Goal: Task Accomplishment & Management: Manage account settings

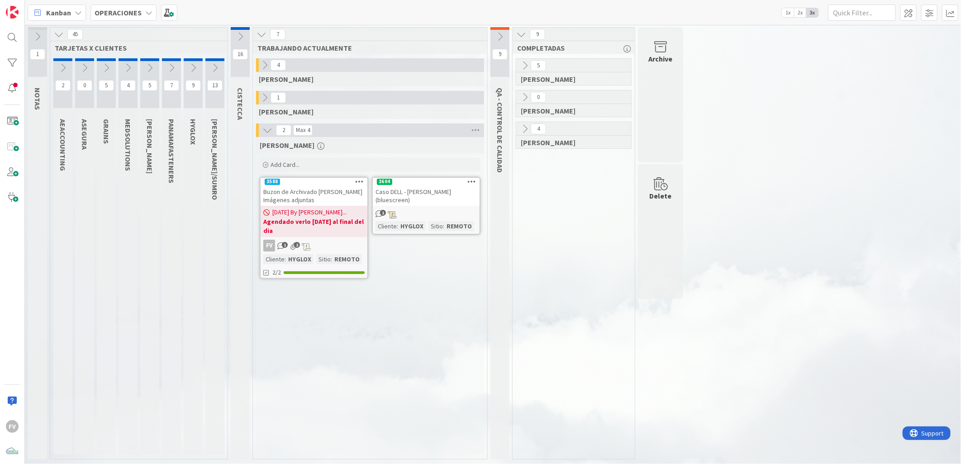
click at [400, 215] on div "1" at bounding box center [426, 214] width 107 height 10
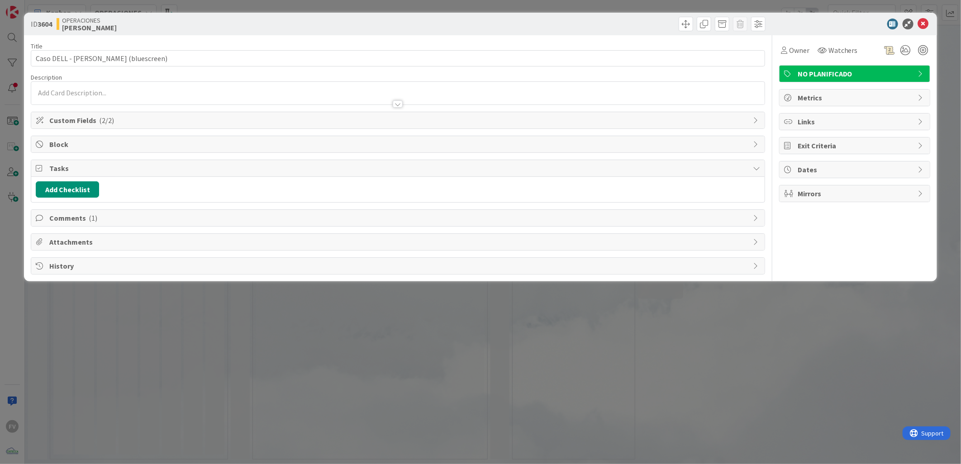
click at [143, 8] on div "ID 3604 OPERACIONES [PERSON_NAME] Title 40 / 128 Caso DELL - [PERSON_NAME] (blu…" at bounding box center [480, 232] width 961 height 464
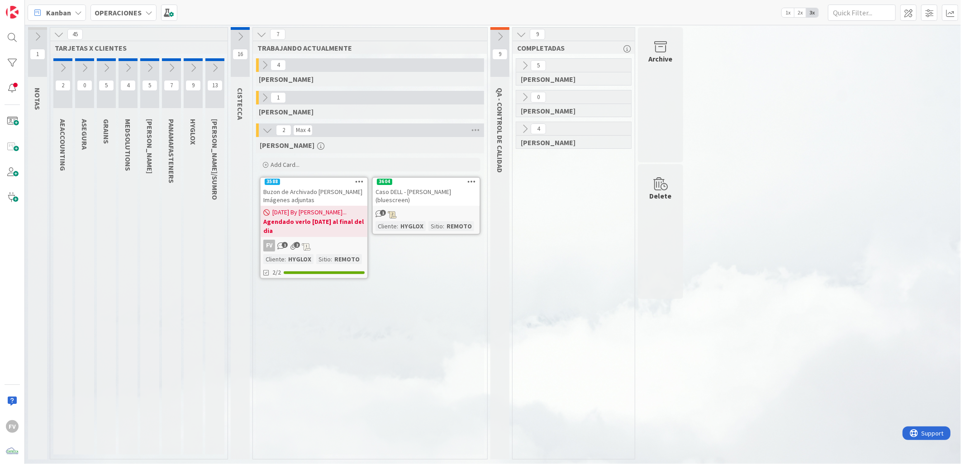
click at [177, 66] on button at bounding box center [171, 68] width 19 height 14
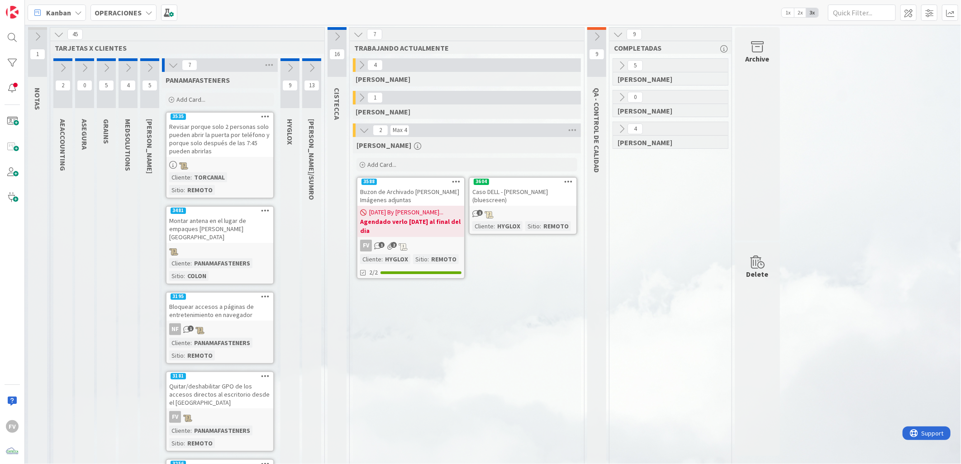
click at [174, 65] on icon at bounding box center [173, 65] width 10 height 10
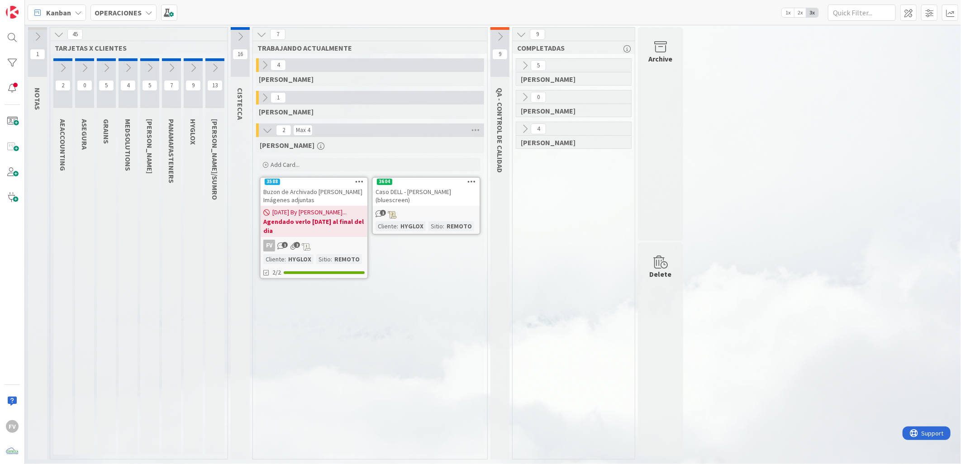
click at [264, 62] on icon at bounding box center [265, 65] width 10 height 10
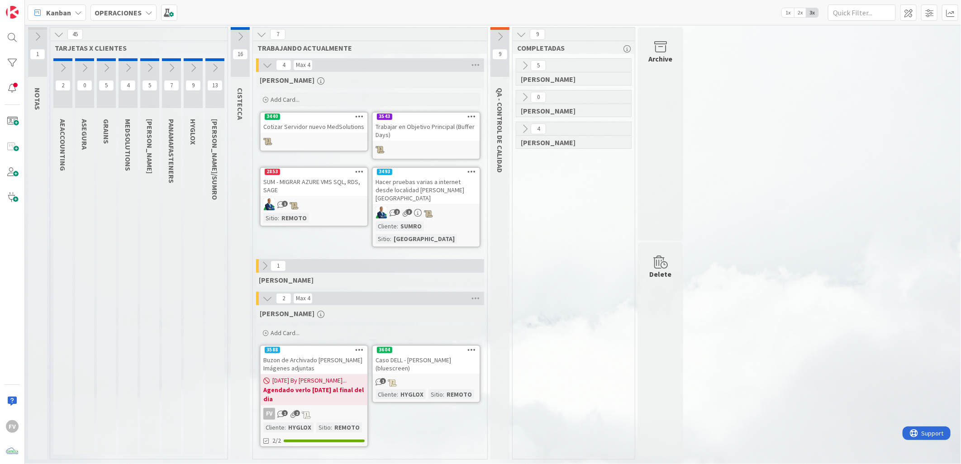
click at [264, 63] on icon at bounding box center [268, 65] width 10 height 10
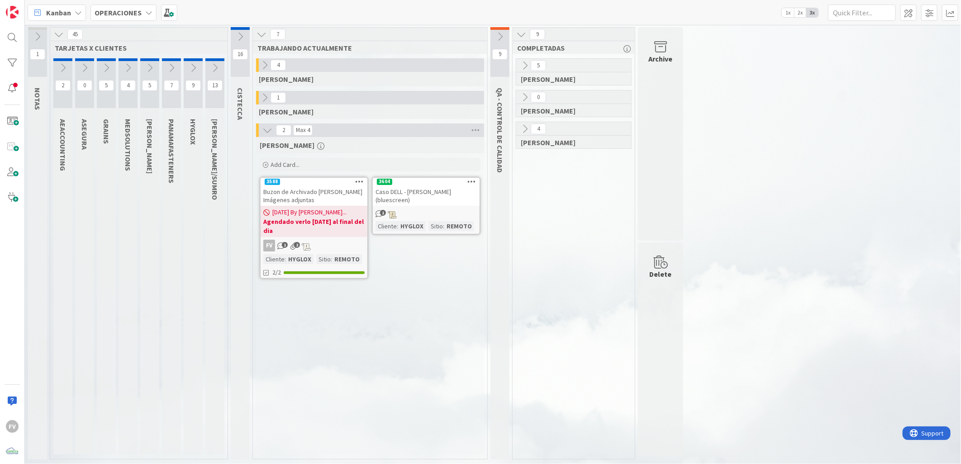
click at [215, 64] on icon at bounding box center [215, 68] width 10 height 10
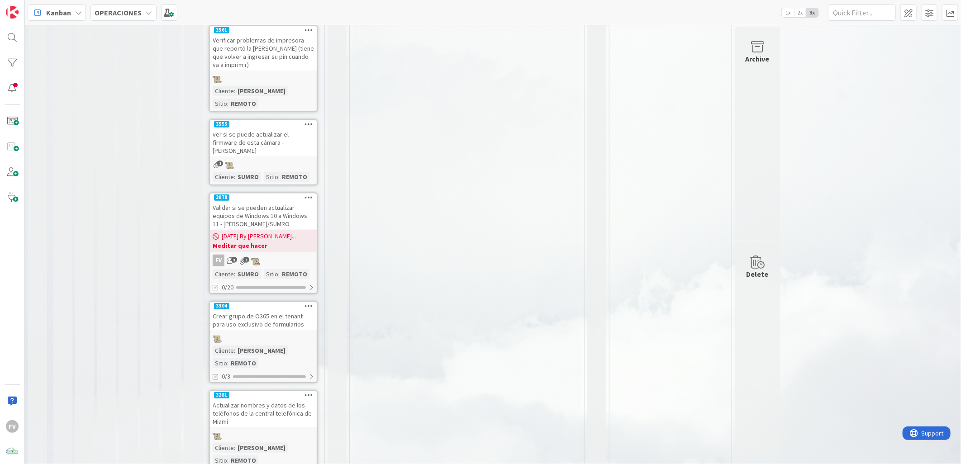
scroll to position [447, 0]
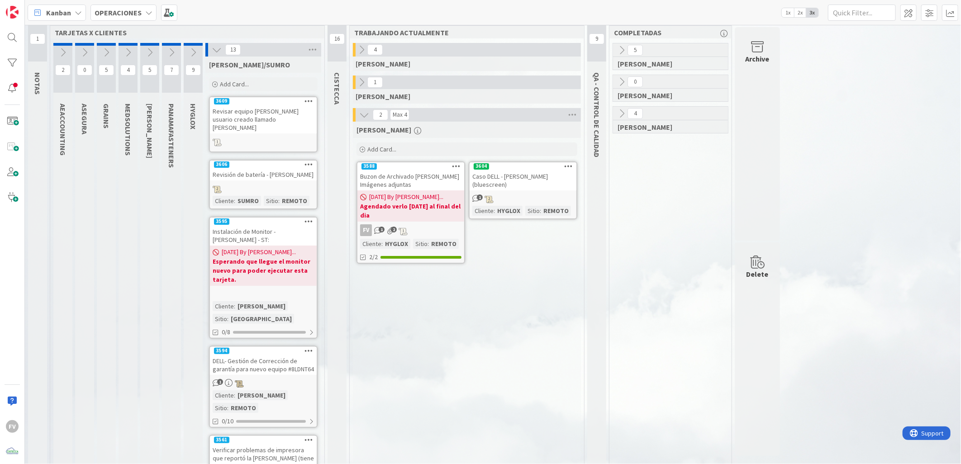
scroll to position [0, 0]
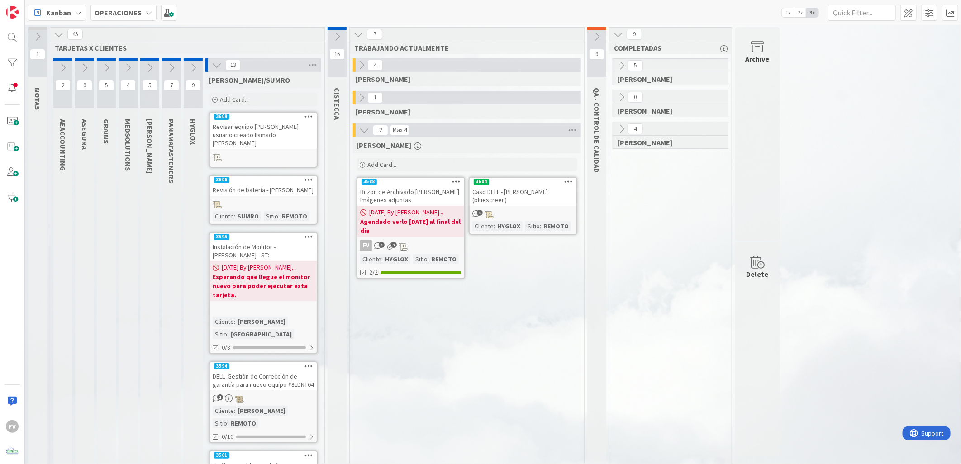
click at [219, 62] on icon at bounding box center [217, 65] width 10 height 10
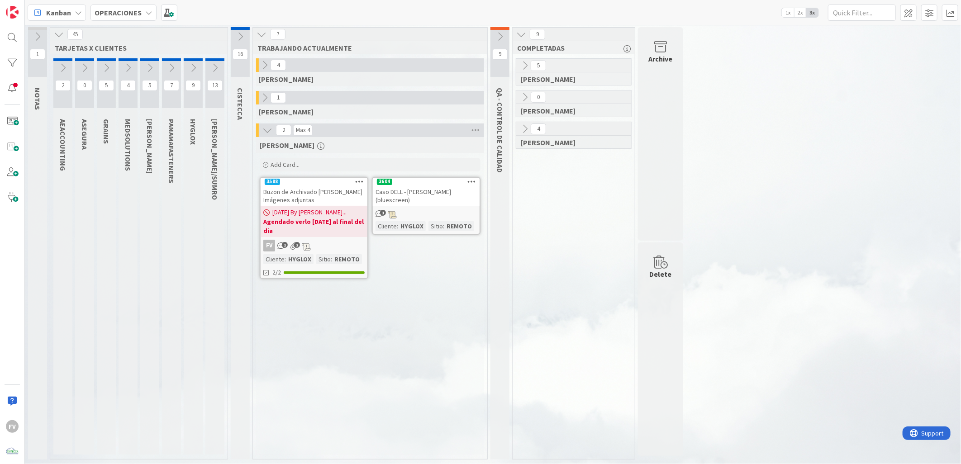
click at [68, 68] on icon at bounding box center [63, 68] width 10 height 10
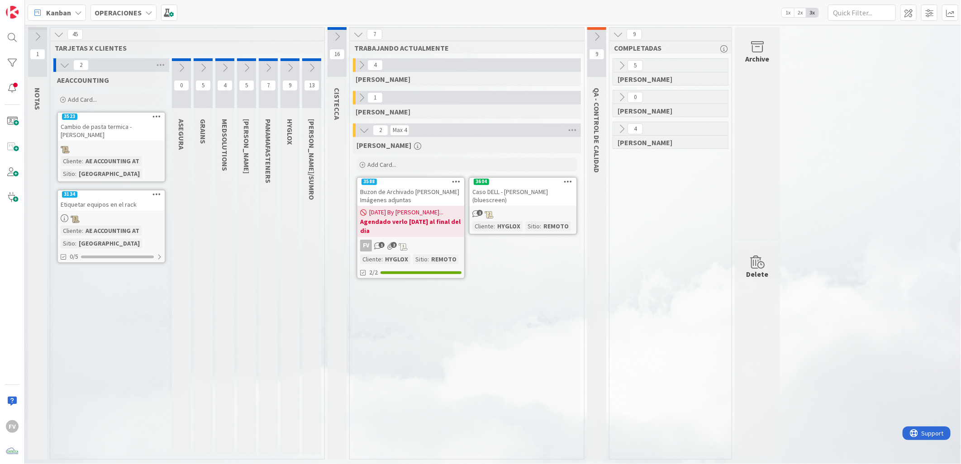
click at [69, 67] on icon at bounding box center [65, 65] width 10 height 10
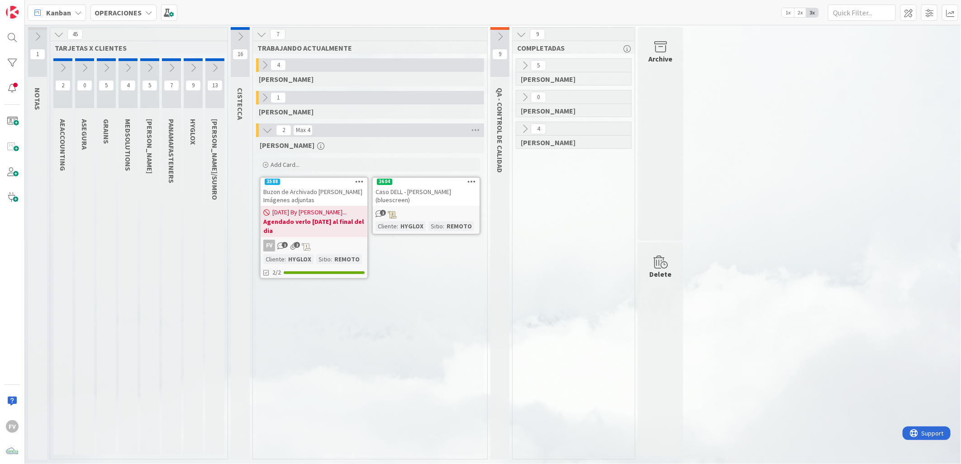
click at [107, 72] on icon at bounding box center [106, 68] width 10 height 10
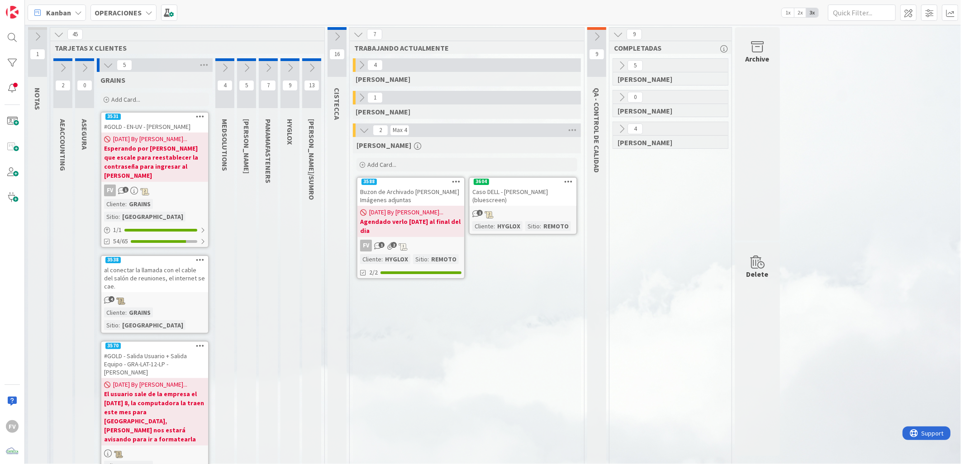
click at [109, 68] on icon at bounding box center [108, 65] width 10 height 10
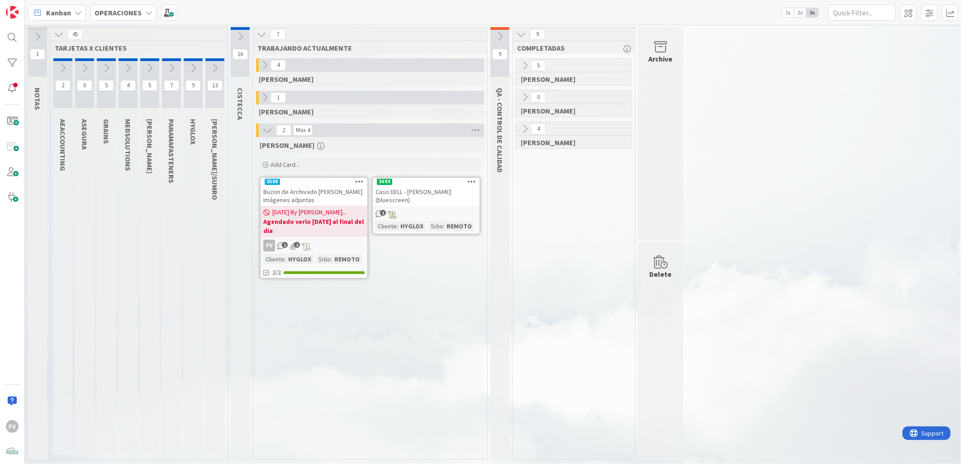
drag, startPoint x: 109, startPoint y: 68, endPoint x: 386, endPoint y: 342, distance: 389.2
click at [386, 342] on div "[PERSON_NAME] Card... 3604 Caso DELL - [PERSON_NAME] (bluescreen) 1 Cliente : H…" at bounding box center [370, 296] width 228 height 318
click at [124, 67] on icon at bounding box center [128, 68] width 10 height 10
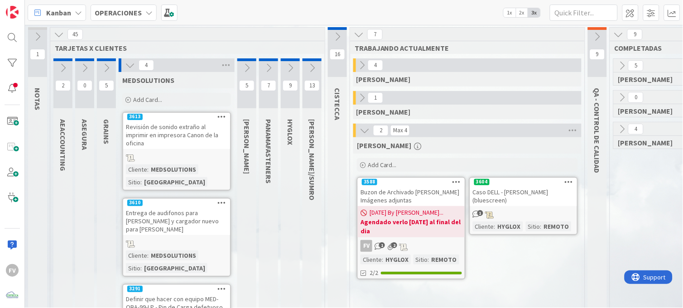
click at [555, 254] on div "[PERSON_NAME] Card... 3604 Caso DELL - [PERSON_NAME] (bluescreen) 1 Cliente : H…" at bounding box center [467, 294] width 228 height 314
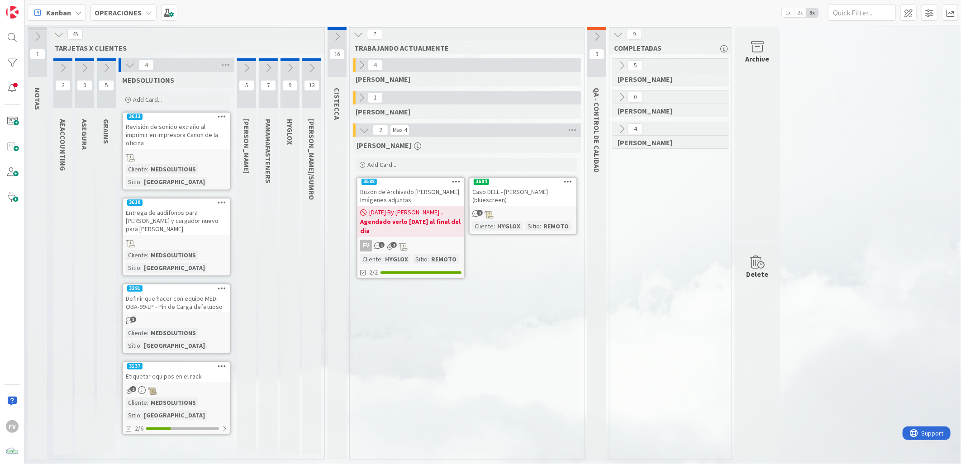
click at [359, 336] on div "[PERSON_NAME] Card... 3604 Caso DELL - [PERSON_NAME] (bluescreen) 1 Cliente : H…" at bounding box center [467, 296] width 228 height 318
